Goal: Task Accomplishment & Management: Manage account settings

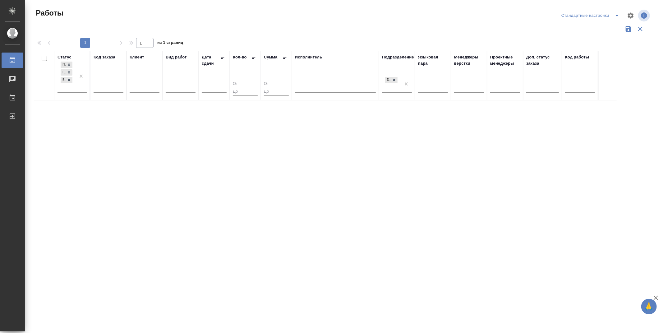
click at [287, 209] on div "Статус Подбор Готов к работе В работе Код заказа Клиент Вид работ [PERSON_NAME]…" at bounding box center [342, 163] width 617 height 224
click at [66, 86] on div "Подбор Готов к работе В работе" at bounding box center [67, 76] width 18 height 32
click at [118, 117] on div "В ожидании" at bounding box center [140, 117] width 93 height 11
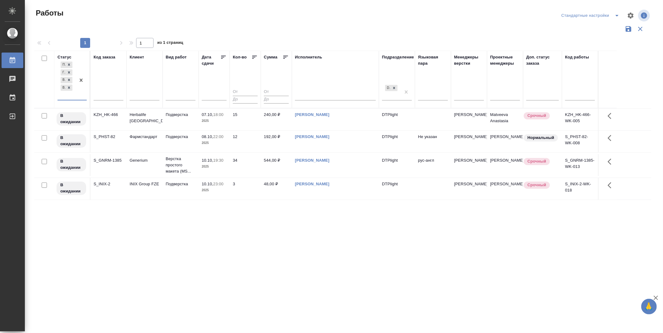
click at [223, 57] on icon at bounding box center [223, 57] width 5 height 3
click at [68, 87] on icon at bounding box center [69, 87] width 4 height 4
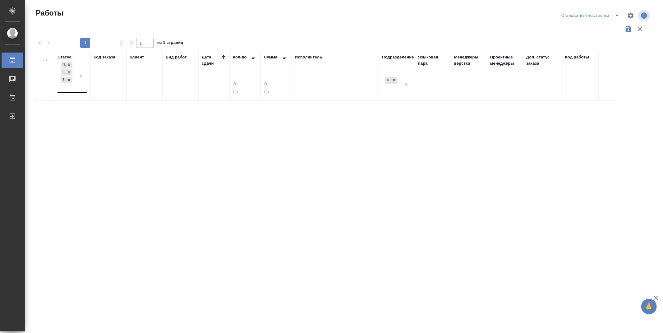
click at [278, 210] on div "Статус Подбор Готов к работе В работе Код заказа Клиент Вид работ Дата сдачи Ко…" at bounding box center [342, 163] width 617 height 224
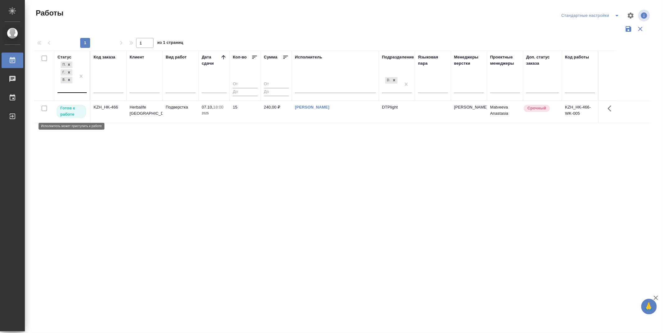
click at [71, 109] on p "Готов к работе" at bounding box center [71, 111] width 22 height 12
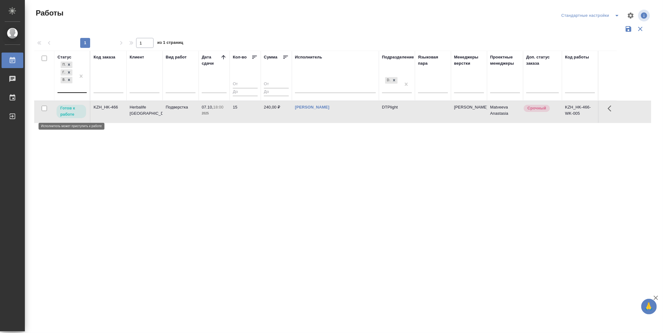
click at [71, 109] on p "Готов к работе" at bounding box center [71, 111] width 22 height 12
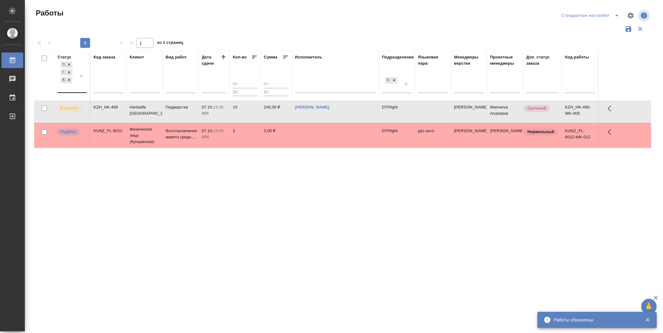
click at [469, 222] on div "Статус Подбор Готов к работе В работе Код заказа Клиент Вид работ Дата сдачи Ко…" at bounding box center [342, 163] width 617 height 224
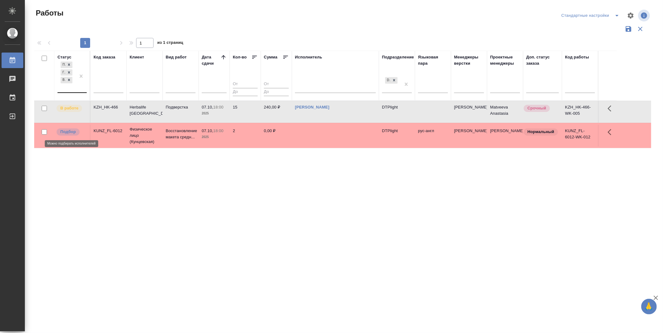
click at [64, 129] on p "Подбор" at bounding box center [68, 132] width 16 height 6
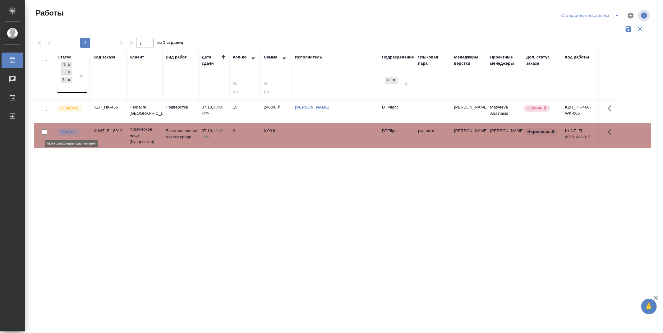
click at [64, 129] on p "Подбор" at bounding box center [68, 132] width 16 height 6
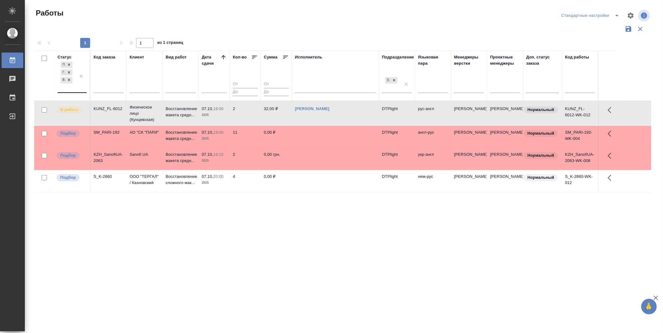
click at [304, 241] on div "Статус Подбор Готов к работе В работе Код заказа Клиент Вид работ Дата сдачи Ко…" at bounding box center [342, 163] width 617 height 224
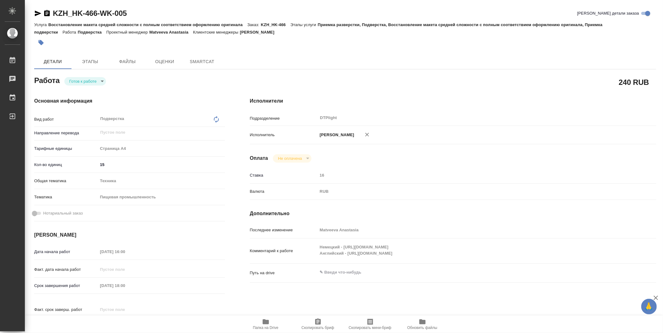
type textarea "x"
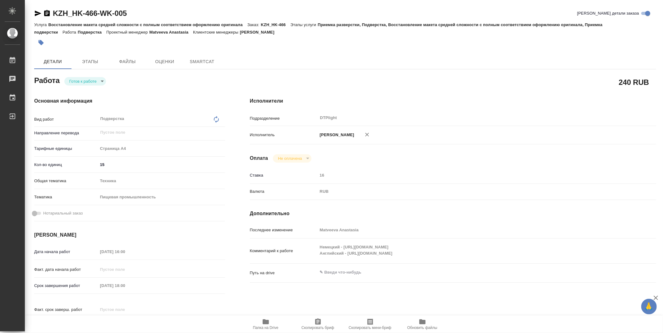
type textarea "x"
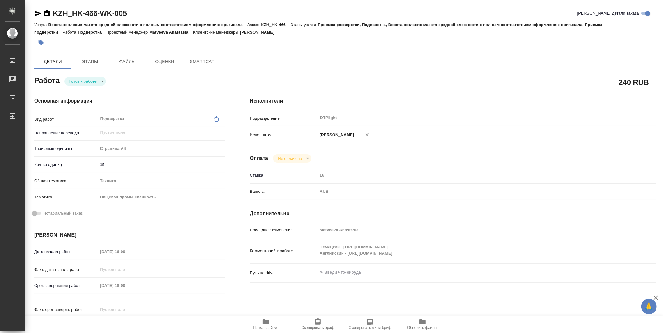
type textarea "x"
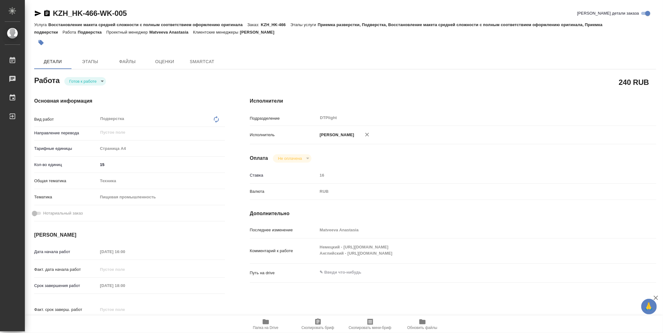
type textarea "x"
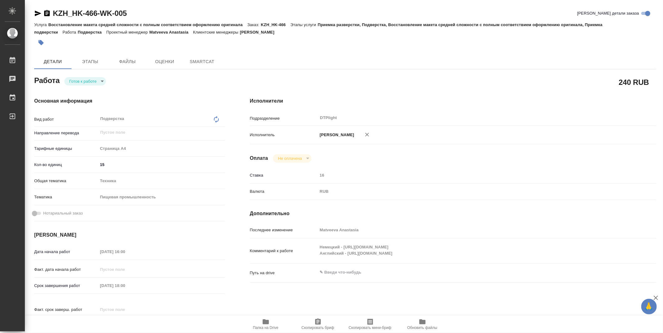
type textarea "x"
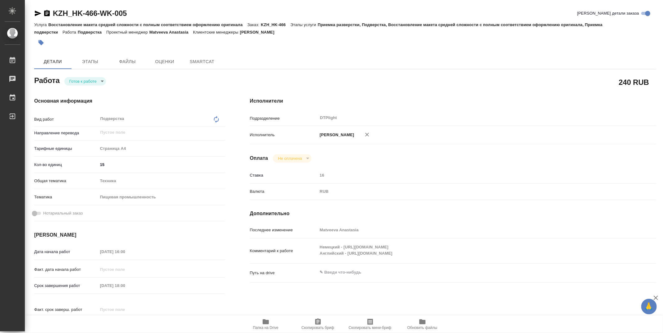
type textarea "x"
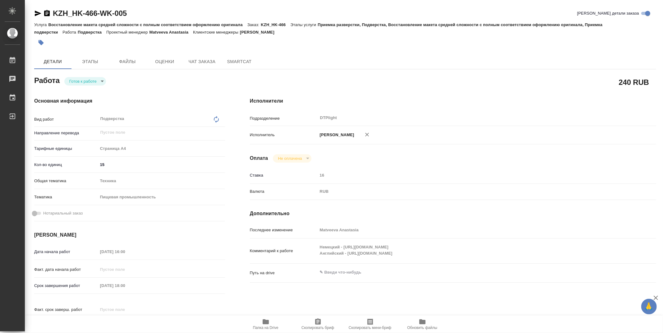
type textarea "x"
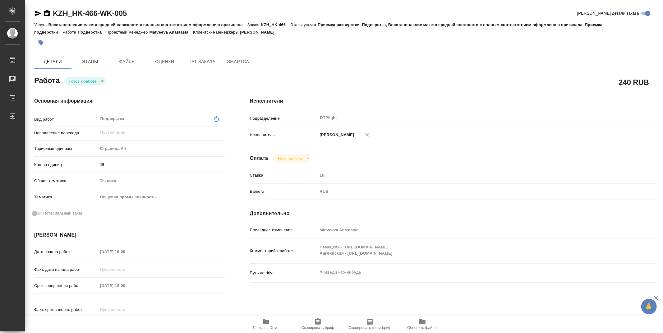
click at [263, 322] on icon "button" at bounding box center [266, 321] width 6 height 5
type textarea "x"
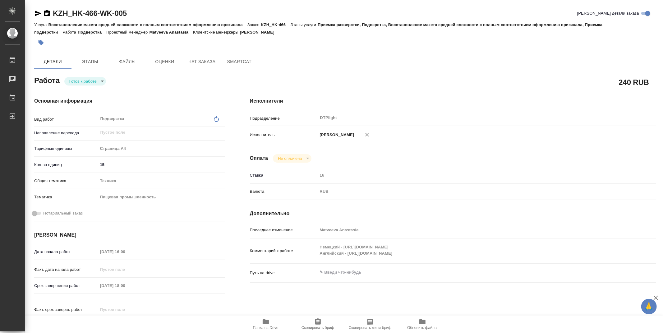
type textarea "x"
click at [87, 80] on body "🙏 .cls-1 fill:#fff; AWATERA Zubakova Viktoriya Работы 0 Чаты График Выйти KZH_H…" at bounding box center [331, 166] width 663 height 333
click at [88, 80] on button "В работе" at bounding box center [79, 81] width 21 height 7
type textarea "x"
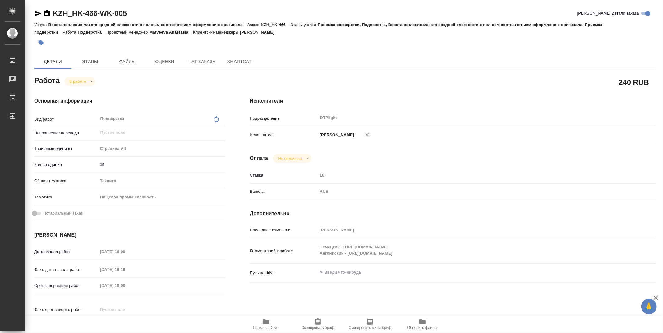
type textarea "x"
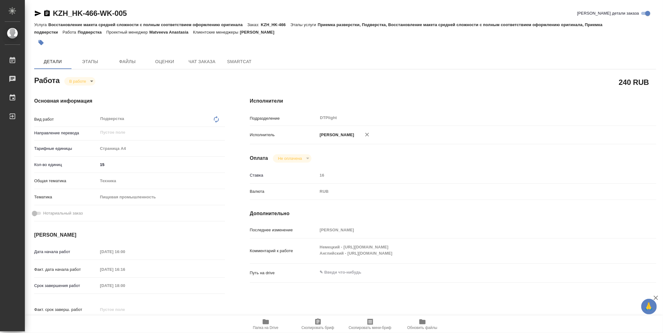
type textarea "x"
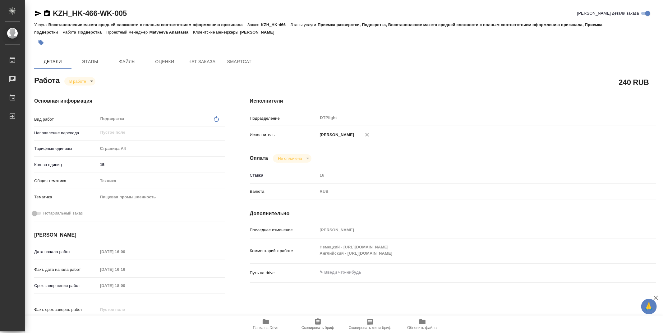
type textarea "x"
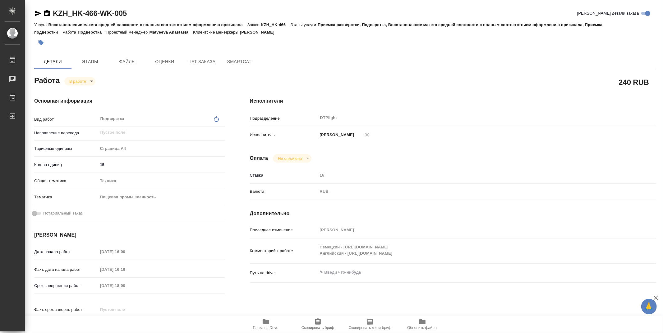
type textarea "x"
click at [442, 260] on div "Немецкий - https://drive.awatera.com/s/Za5ns8TgYsxo7mL Английский - https://dri…" at bounding box center [470, 251] width 305 height 20
drag, startPoint x: 135, startPoint y: 11, endPoint x: 54, endPoint y: 14, distance: 81.2
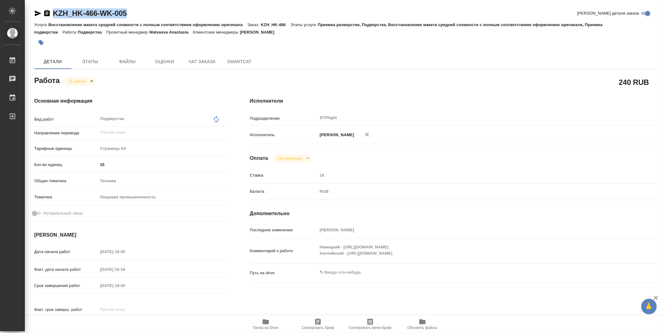
click at [54, 14] on div "KZH_HK-466-WK-005 Кратко детали заказа" at bounding box center [345, 13] width 622 height 10
copy link "KZH_HK-466-WK-005"
click at [268, 322] on icon "button" at bounding box center [266, 321] width 6 height 5
type textarea "x"
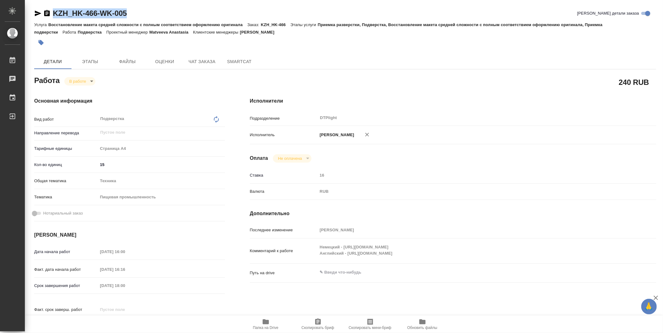
type textarea "x"
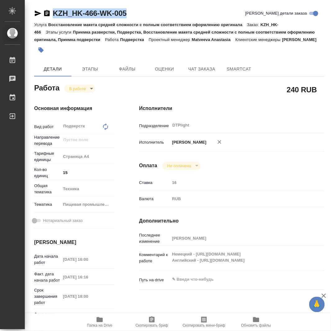
type textarea "x"
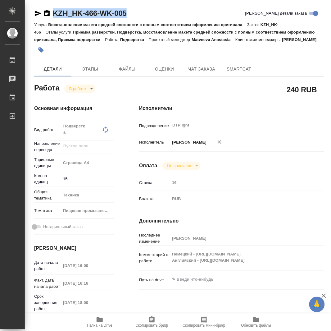
click at [97, 321] on icon "button" at bounding box center [100, 319] width 6 height 5
type textarea "x"
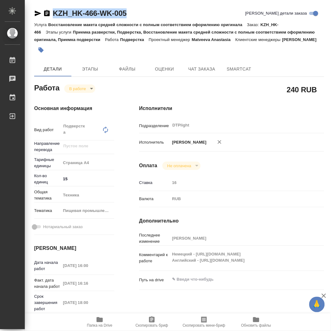
type textarea "x"
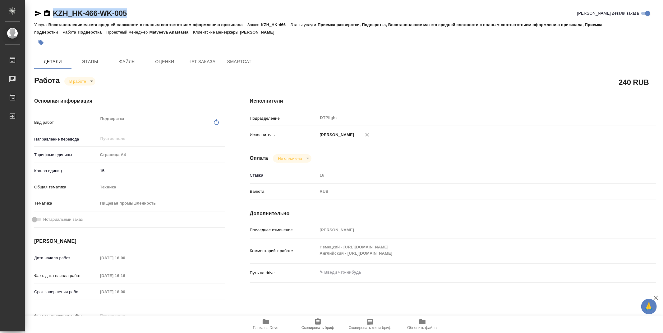
type textarea "x"
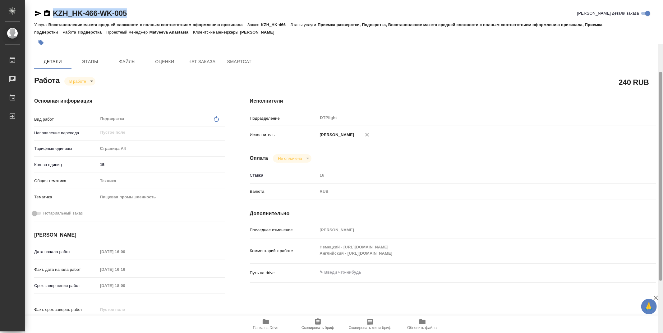
drag, startPoint x: 661, startPoint y: 103, endPoint x: 658, endPoint y: -13, distance: 116.0
click at [658, 0] on html "🙏 .cls-1 fill:#fff; AWATERA Zubakova Viktoriya Работы 0 Чаты График Выйти KZH_H…" at bounding box center [331, 166] width 663 height 333
type textarea "x"
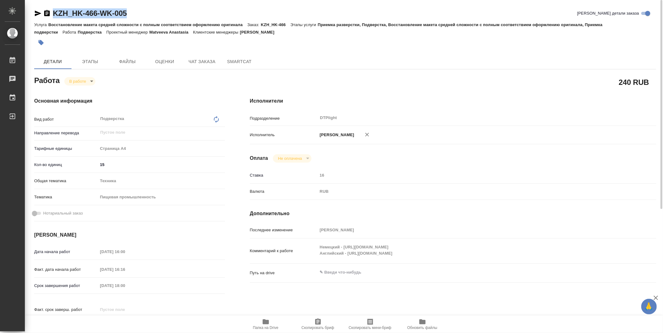
type textarea "x"
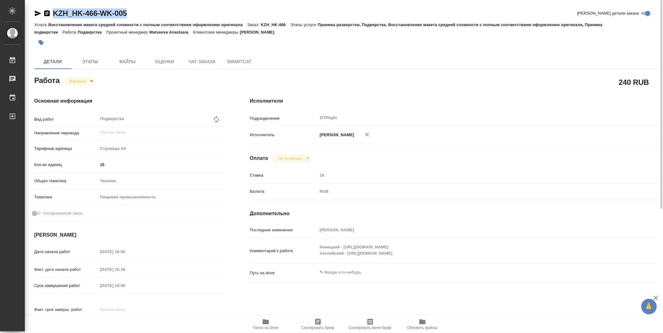
type textarea "x"
click at [74, 83] on body "🙏 .cls-1 fill:#fff; AWATERA Zubakova Viktoriya Работы 0 Чаты График Выйти KZH_H…" at bounding box center [331, 166] width 663 height 333
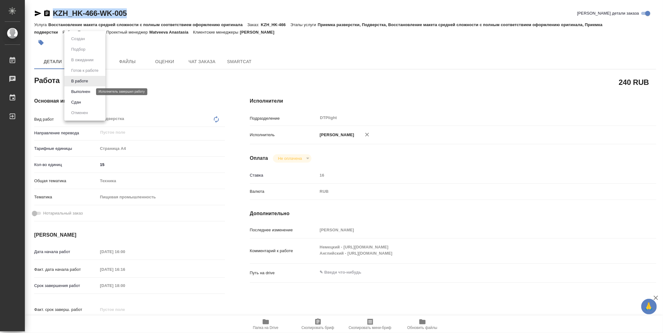
click at [82, 93] on button "Выполнен" at bounding box center [80, 91] width 23 height 7
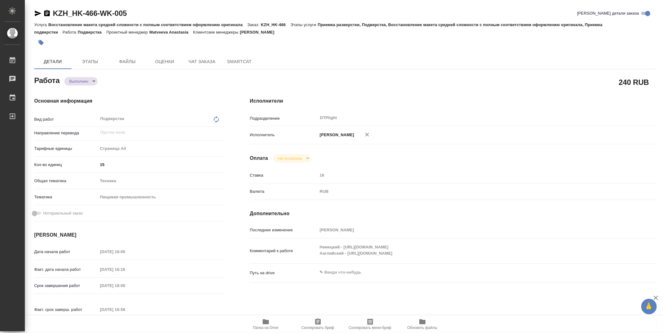
type textarea "x"
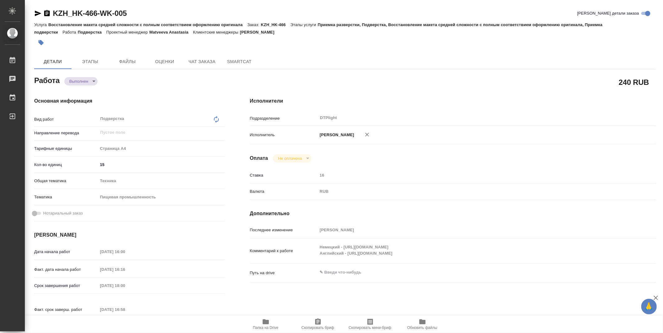
type textarea "x"
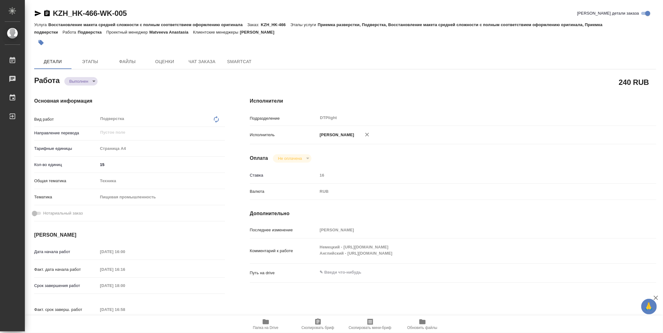
type textarea "x"
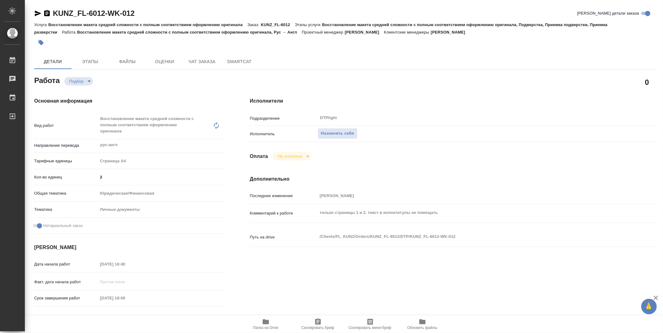
type textarea "x"
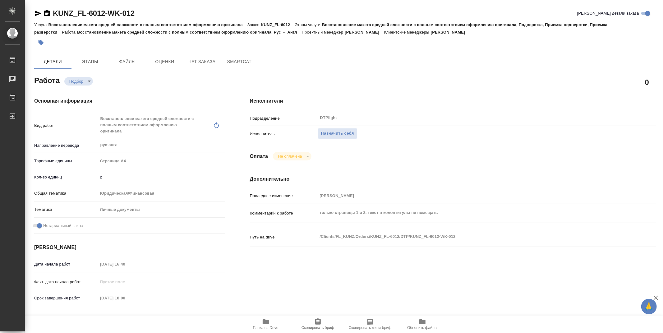
type textarea "x"
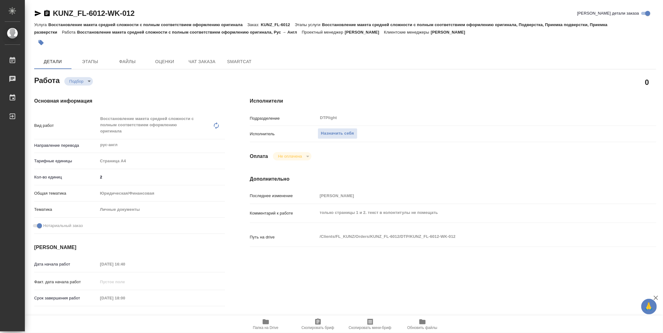
type textarea "x"
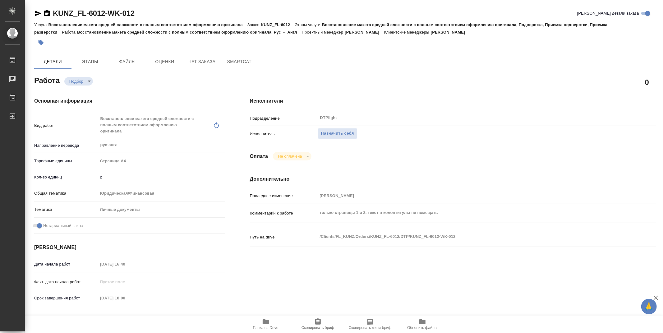
type textarea "x"
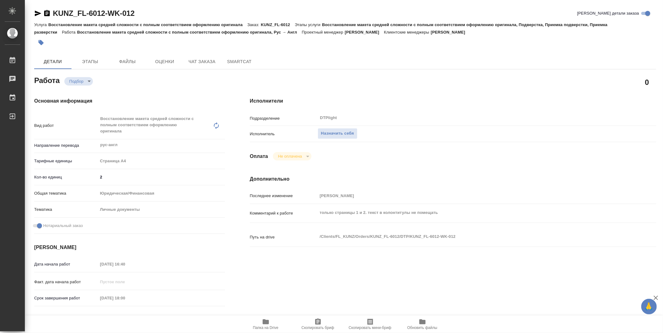
type textarea "x"
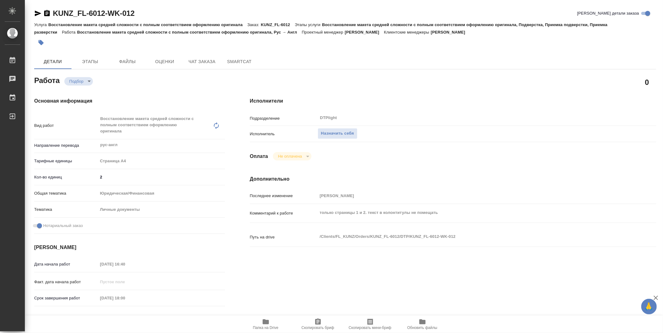
type textarea "x"
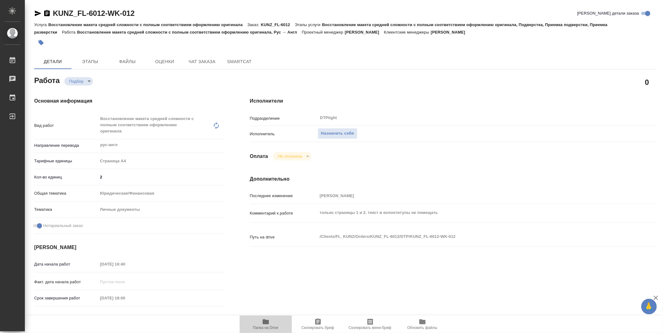
click at [267, 325] on icon "button" at bounding box center [265, 321] width 7 height 7
click at [352, 134] on span "Назначить себя" at bounding box center [337, 133] width 33 height 7
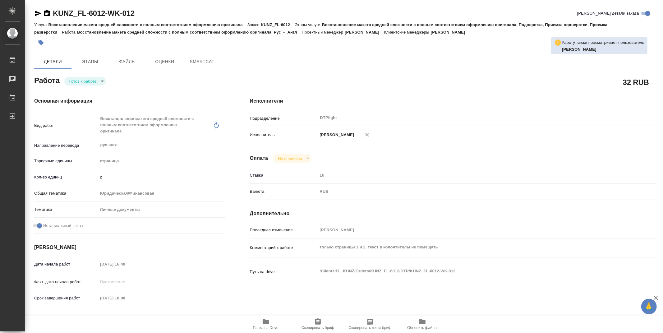
type textarea "x"
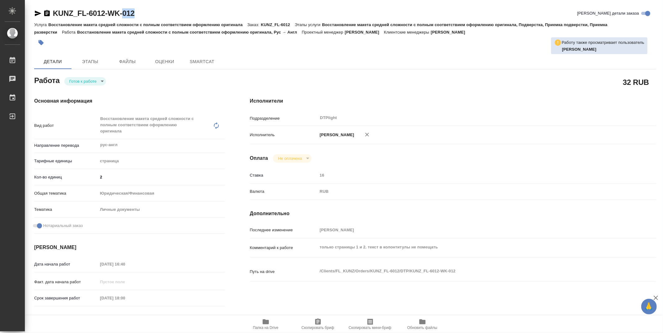
type textarea "x"
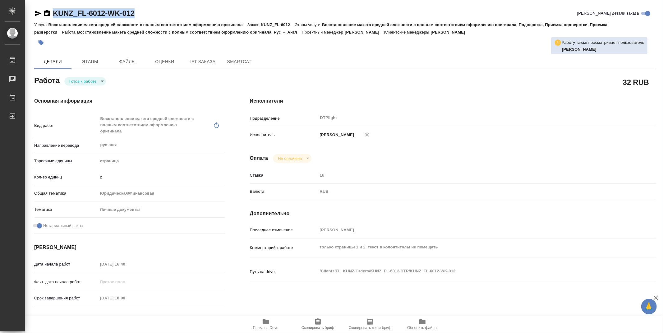
drag, startPoint x: 145, startPoint y: 10, endPoint x: 44, endPoint y: 11, distance: 101.0
click at [44, 11] on div "KUNZ_FL-6012-WK-012 Кратко детали заказа" at bounding box center [345, 13] width 622 height 10
copy link "KUNZ_FL-6012-WK-012"
type textarea "x"
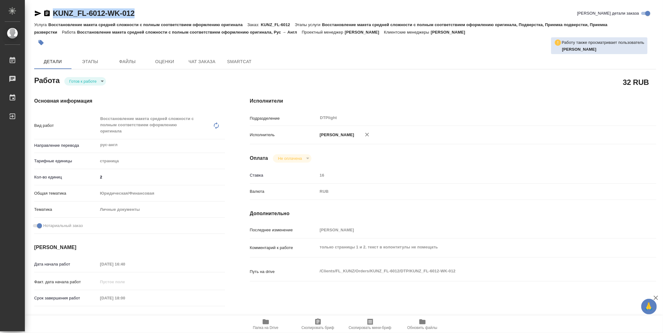
type textarea "x"
click at [94, 80] on body "🙏 .cls-1 fill:#fff; AWATERA Zubakova Viktoriya Работы Чаты График Выйти KUNZ_FL…" at bounding box center [331, 166] width 663 height 333
click at [88, 82] on button "В работе" at bounding box center [79, 81] width 21 height 7
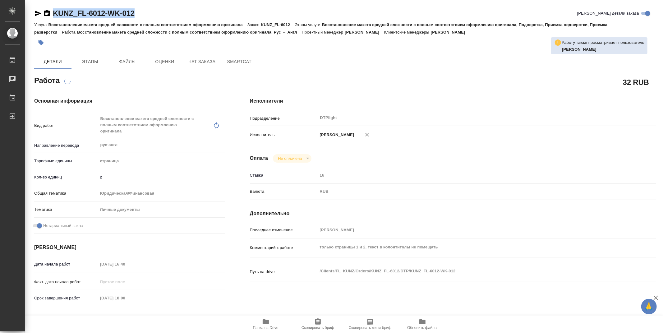
type textarea "x"
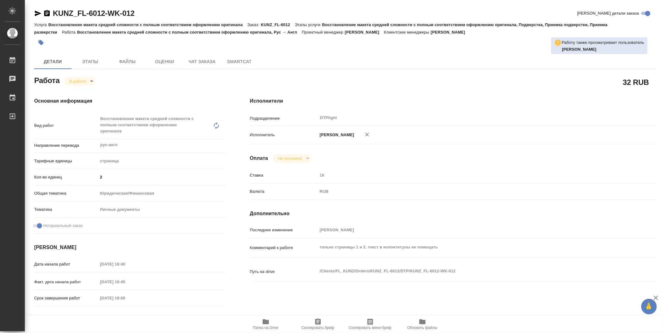
type textarea "x"
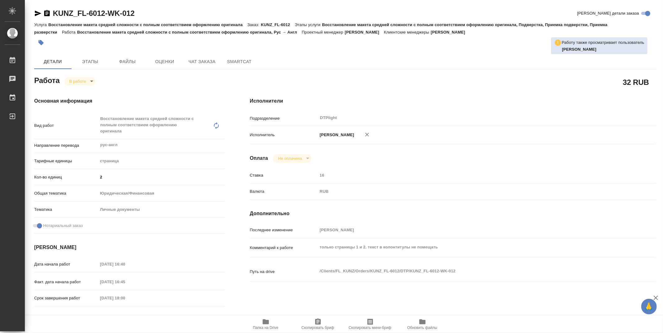
type textarea "x"
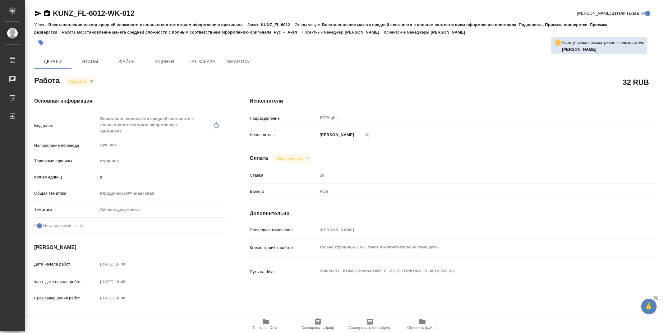
type textarea "x"
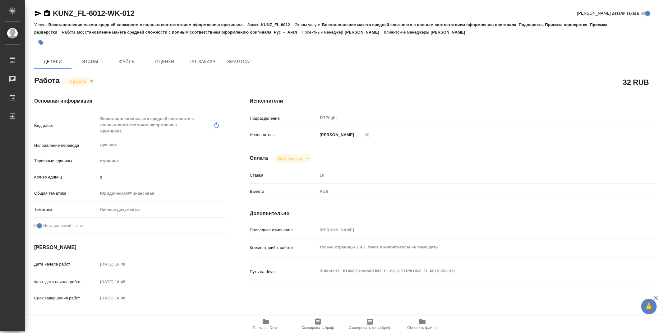
type textarea "x"
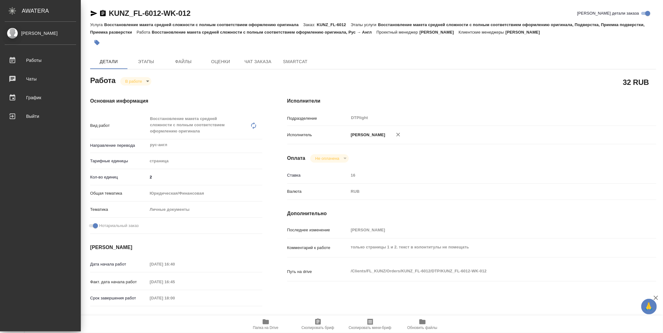
type textarea "x"
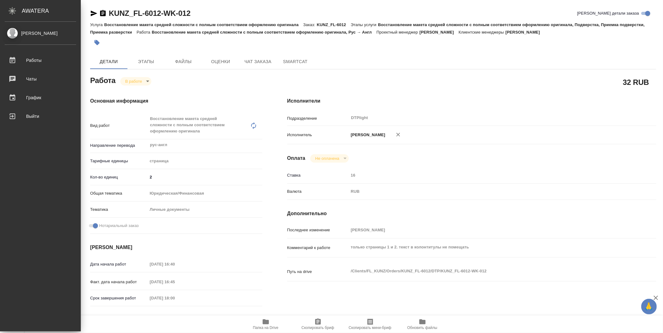
type textarea "x"
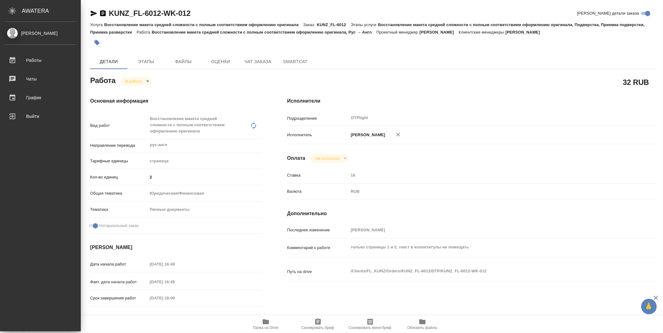
type textarea "x"
